Goal: Check status: Check status

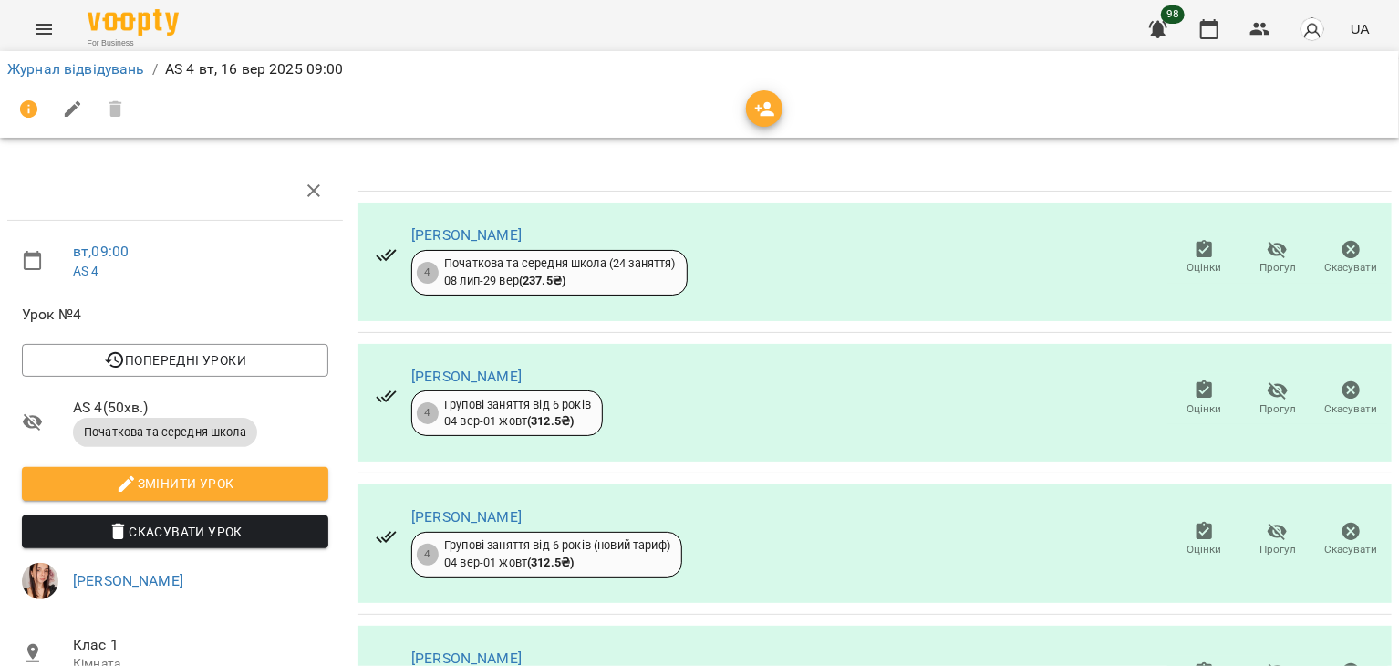
scroll to position [0, 7]
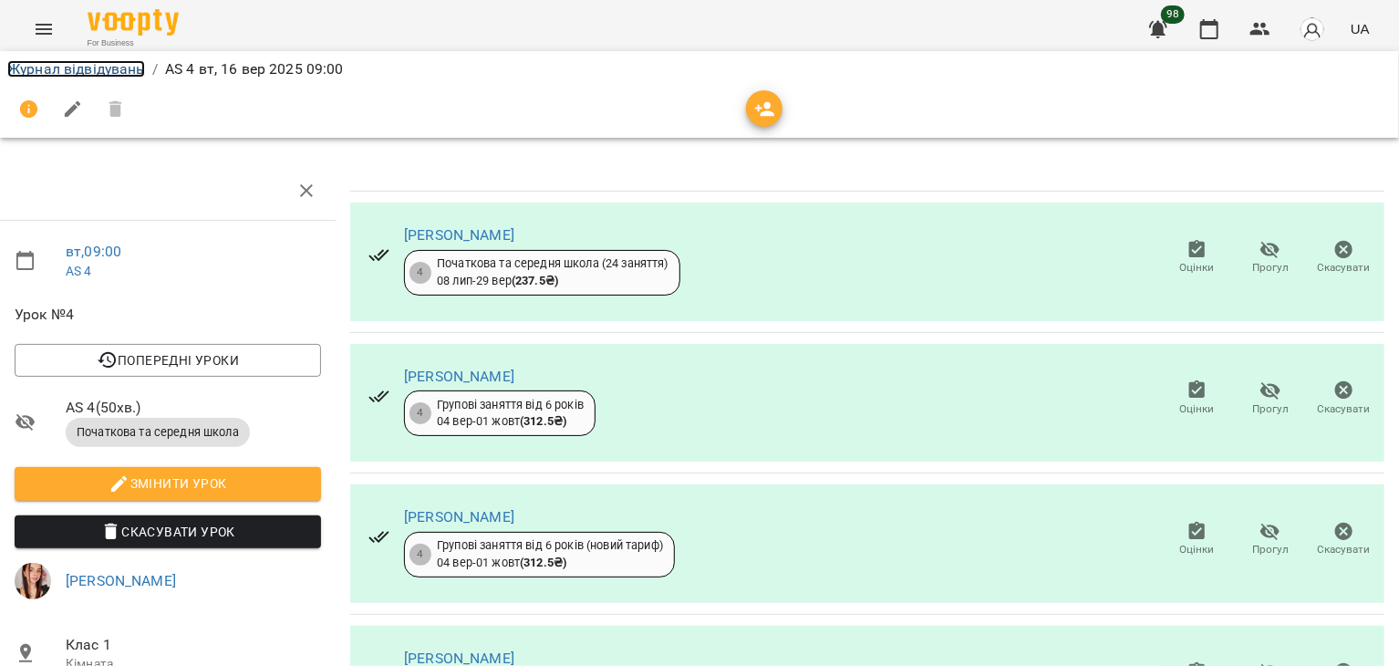
click at [80, 71] on link "Журнал відвідувань" at bounding box center [76, 68] width 138 height 17
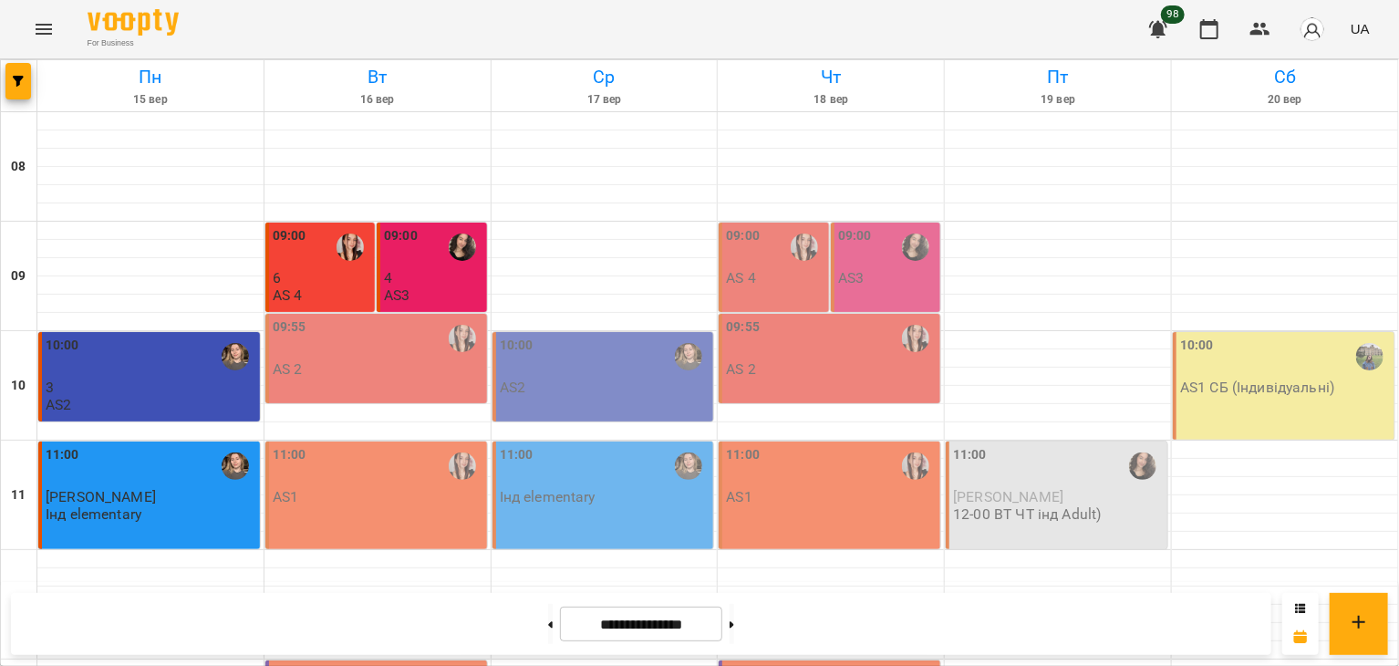
click at [398, 347] on div "09:55" at bounding box center [378, 338] width 211 height 42
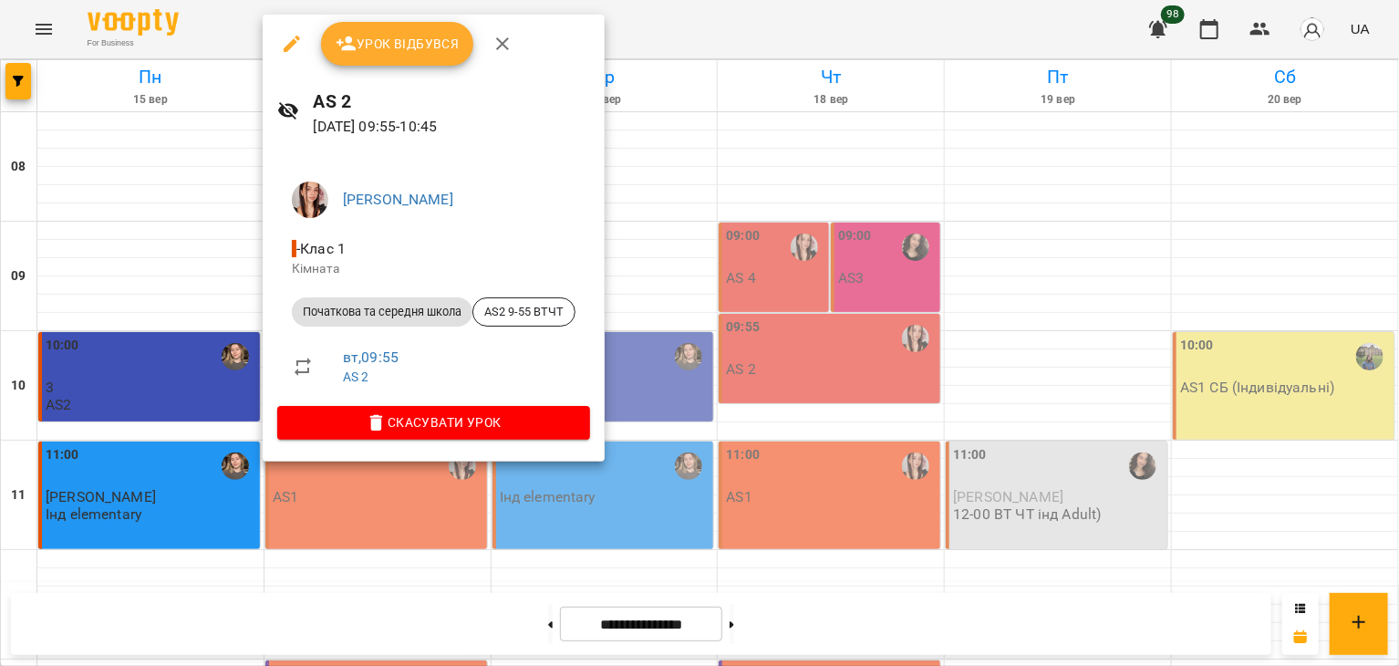
click at [440, 49] on span "Урок відбувся" at bounding box center [398, 44] width 124 height 22
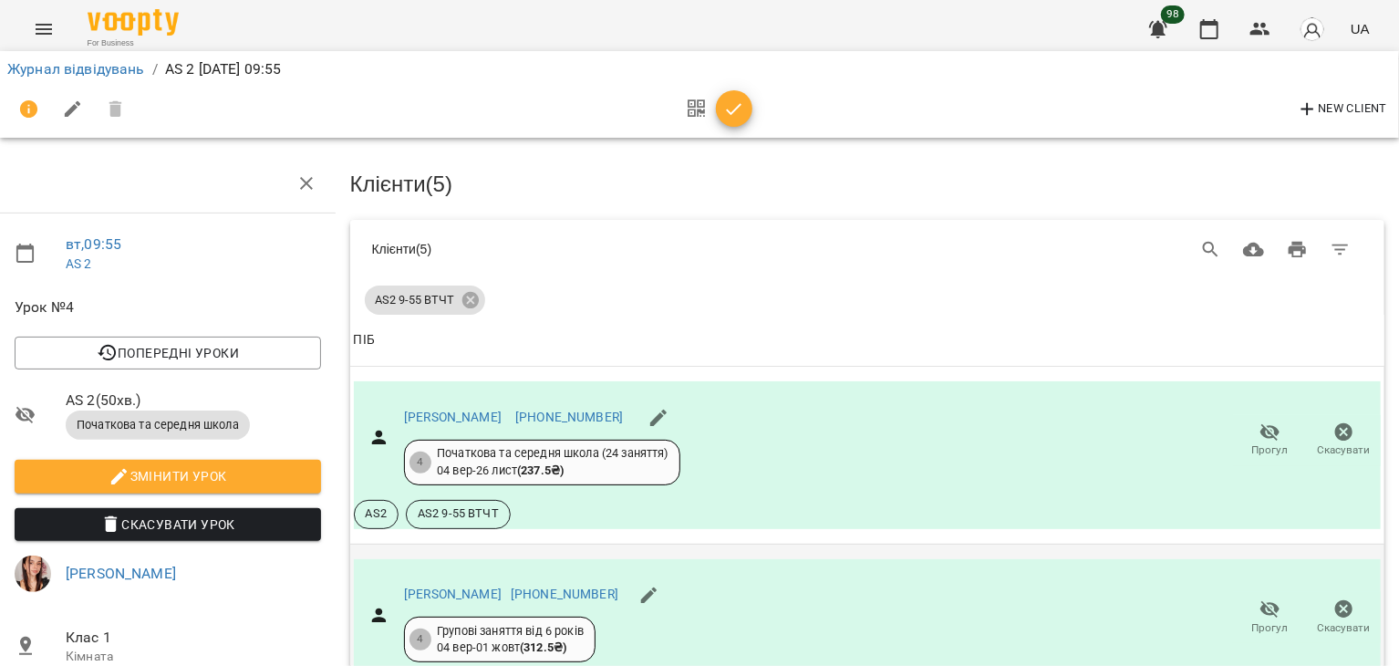
scroll to position [667, 7]
click at [740, 112] on icon "button" at bounding box center [734, 110] width 22 height 22
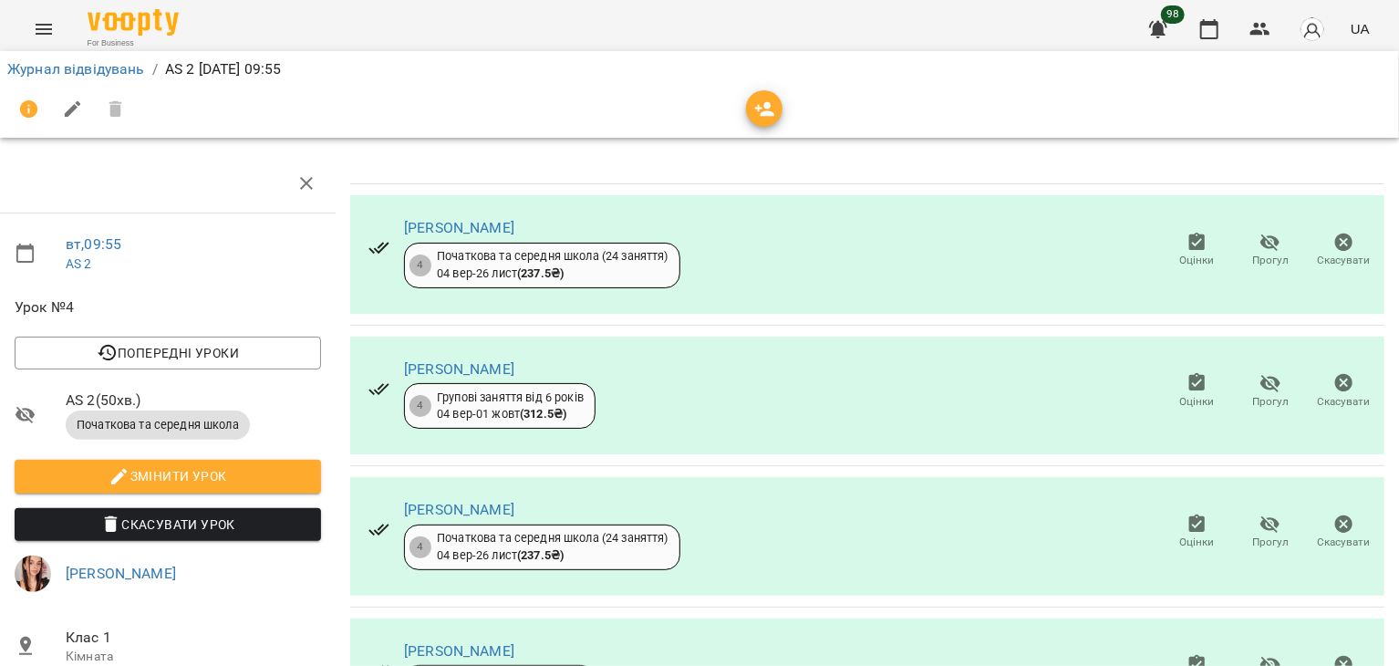
scroll to position [256, 7]
click at [120, 68] on link "Журнал відвідувань" at bounding box center [76, 68] width 138 height 17
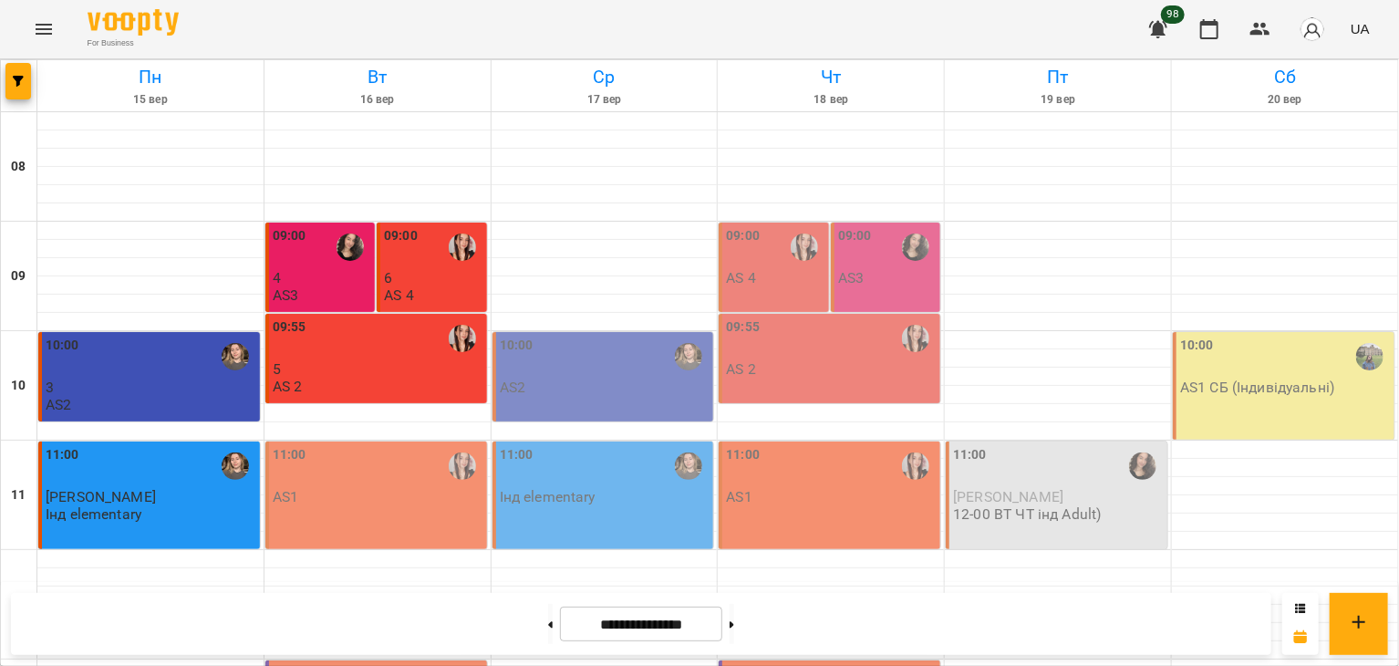
scroll to position [139, 0]
